Goal: Information Seeking & Learning: Learn about a topic

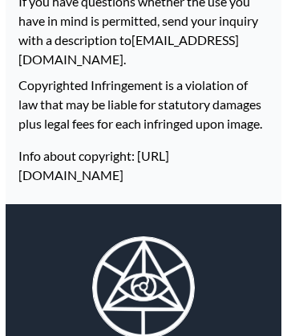
scroll to position [3053, 0]
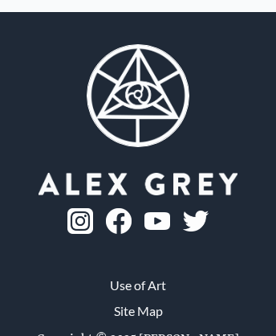
click at [93, 208] on img at bounding box center [80, 221] width 26 height 26
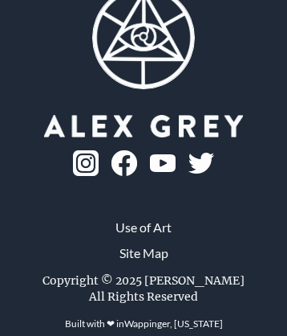
click at [173, 317] on link "Wappinger, [US_STATE]" at bounding box center [173, 323] width 99 height 12
